Goal: Navigation & Orientation: Find specific page/section

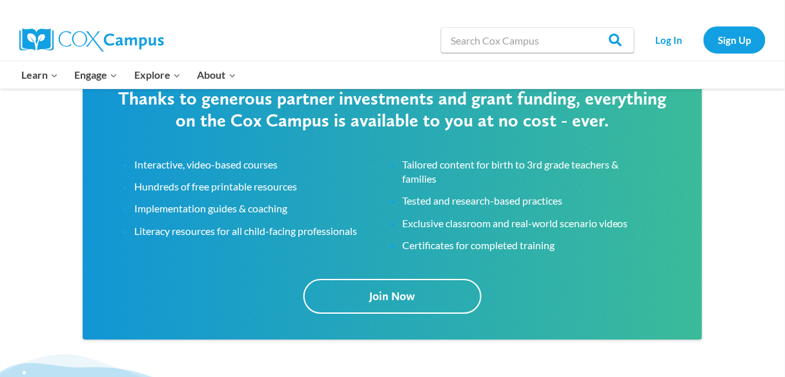
scroll to position [2222, 0]
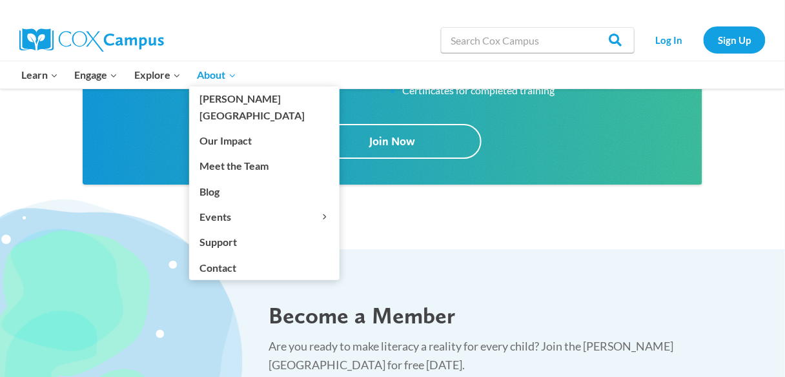
click at [220, 75] on span "About Expand" at bounding box center [217, 75] width 39 height 17
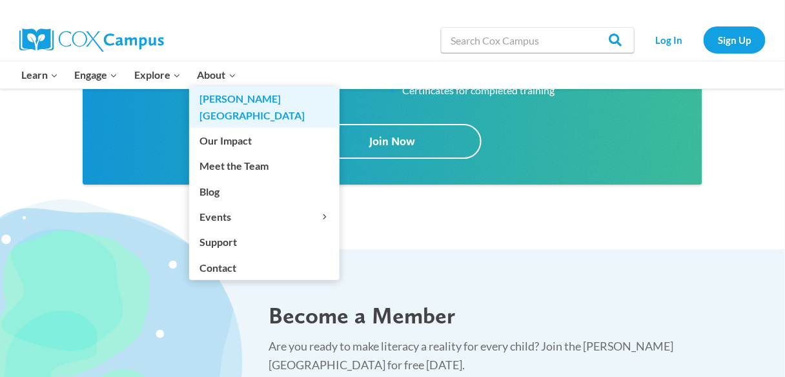
click at [211, 103] on link "[PERSON_NAME][GEOGRAPHIC_DATA]" at bounding box center [264, 107] width 150 height 41
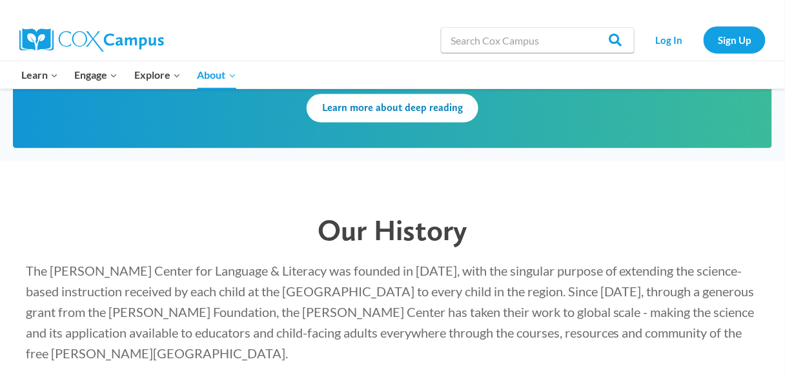
scroll to position [1860, 0]
